Goal: Task Accomplishment & Management: Complete application form

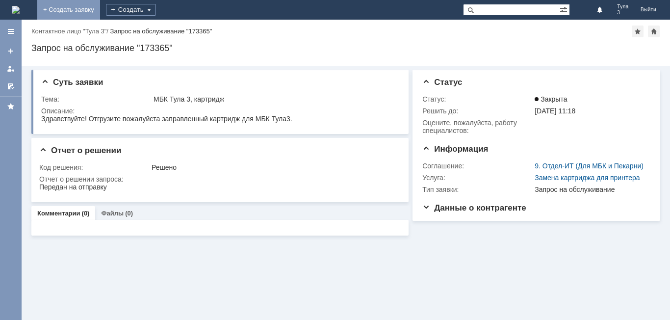
click at [100, 6] on link "+ Создать заявку" at bounding box center [68, 10] width 63 height 20
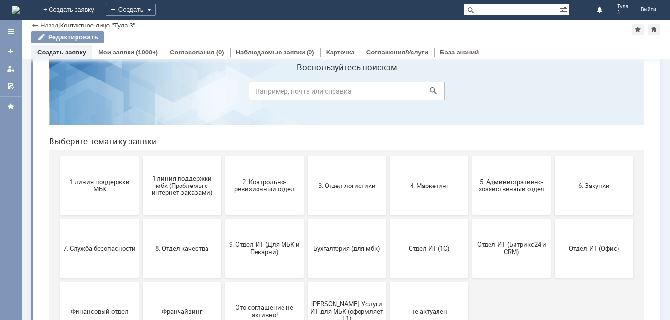
scroll to position [49, 0]
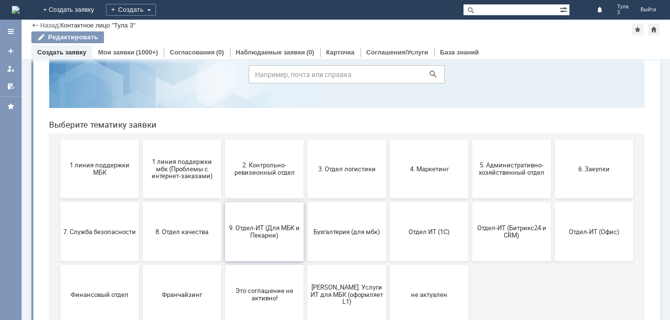
click at [262, 234] on span "9. Отдел-ИТ (Для МБК и Пекарни)" at bounding box center [264, 231] width 73 height 15
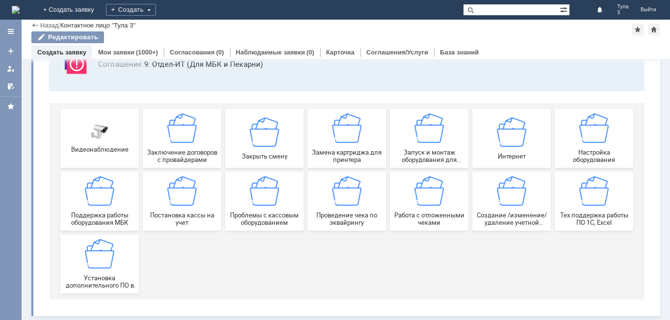
scroll to position [81, 0]
click at [417, 208] on div "Работа с отложенными чеками" at bounding box center [429, 201] width 73 height 50
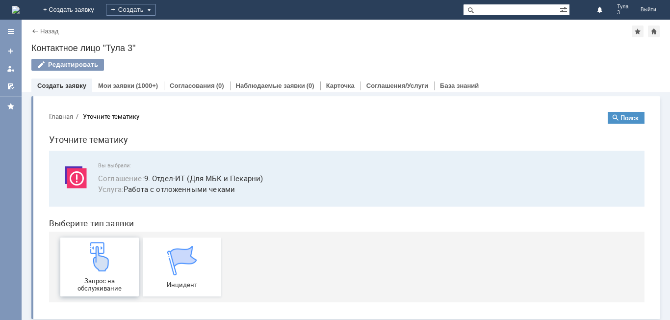
click at [85, 269] on img at bounding box center [99, 256] width 29 height 29
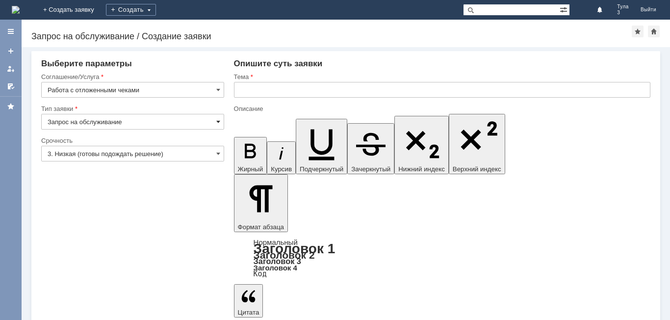
click at [218, 121] on span at bounding box center [218, 122] width 4 height 8
click at [241, 93] on input "text" at bounding box center [442, 90] width 416 height 16
type input "Запрос на обслуживание"
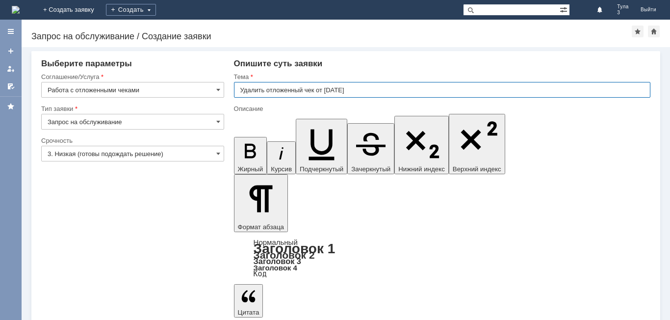
type input "Удалить отложенный чек от [DATE]"
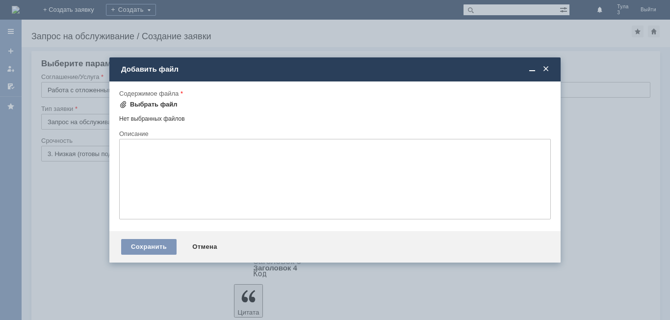
click at [158, 107] on div "Выбрать файл" at bounding box center [154, 105] width 48 height 8
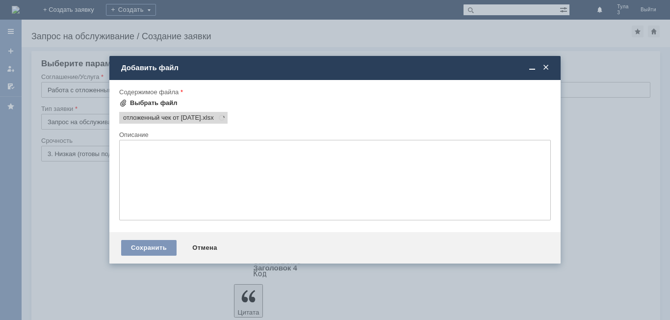
scroll to position [0, 0]
click at [155, 245] on div "Сохранить" at bounding box center [148, 248] width 55 height 16
